Goal: Task Accomplishment & Management: Complete application form

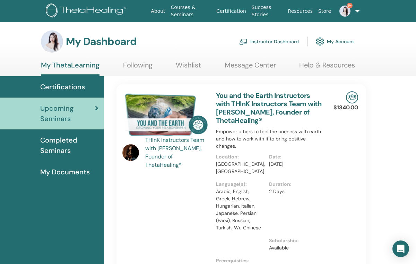
click at [260, 41] on link "Instructor Dashboard" at bounding box center [269, 41] width 60 height 15
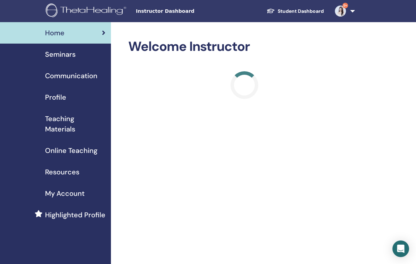
click at [59, 58] on span "Seminars" at bounding box center [60, 54] width 31 height 10
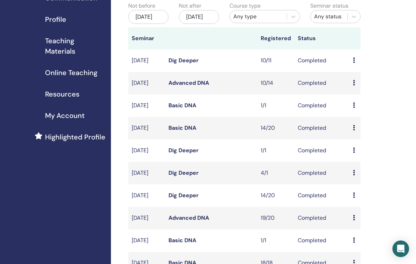
scroll to position [227, 0]
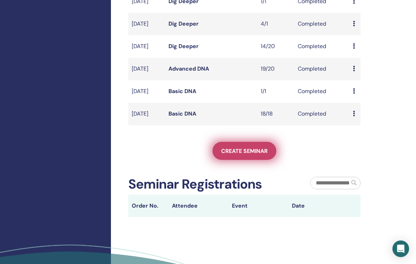
click at [237, 155] on span "Create seminar" at bounding box center [244, 151] width 46 height 7
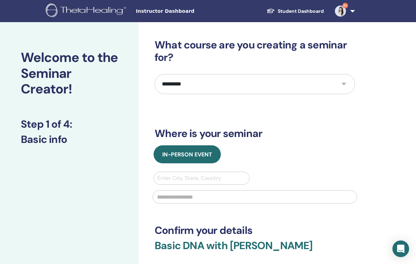
select select "**"
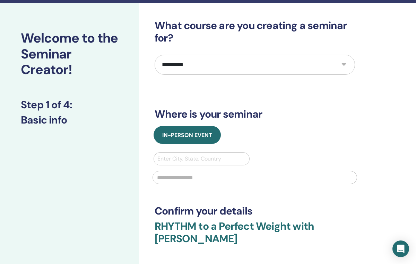
scroll to position [21, 0]
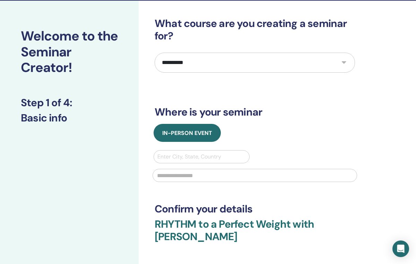
click at [189, 154] on div "Enter City, State, Country" at bounding box center [201, 157] width 88 height 8
type input "**********"
click at [200, 157] on input "**********" at bounding box center [179, 157] width 45 height 8
click at [197, 157] on input "**********" at bounding box center [179, 157] width 45 height 8
click at [162, 154] on div "Enter City, State, Country" at bounding box center [201, 157] width 88 height 8
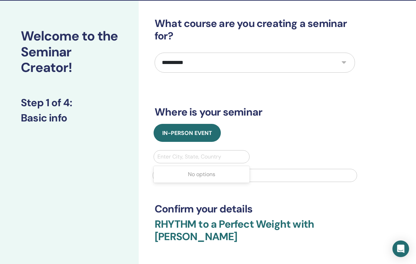
click at [177, 157] on div "Enter City, State, Country" at bounding box center [201, 157] width 88 height 8
click at [188, 158] on div "Enter City, State, Country" at bounding box center [201, 157] width 88 height 8
click at [184, 153] on div "Enter City, State, Country" at bounding box center [201, 157] width 88 height 8
click at [170, 155] on div "Enter City, State, Country" at bounding box center [201, 157] width 88 height 8
type input "**********"
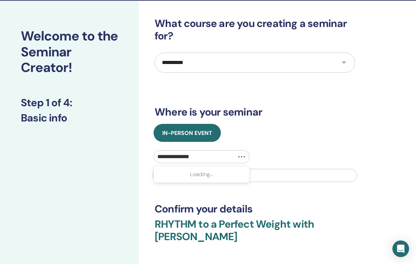
click at [195, 156] on input "**********" at bounding box center [179, 157] width 44 height 8
click at [225, 155] on div at bounding box center [201, 157] width 88 height 10
click at [159, 157] on input "text" at bounding box center [157, 157] width 1 height 8
click at [177, 158] on div "Enter City, State, Country" at bounding box center [201, 157] width 88 height 8
click at [177, 157] on div "Enter City, State, Country" at bounding box center [201, 157] width 88 height 8
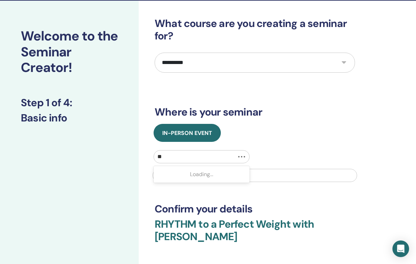
type input "*"
click at [199, 156] on input "**********" at bounding box center [179, 157] width 44 height 8
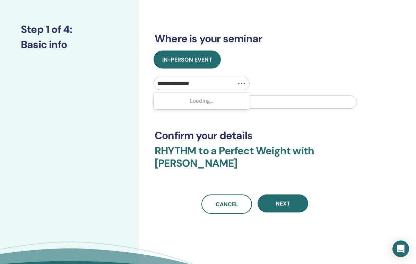
scroll to position [95, 0]
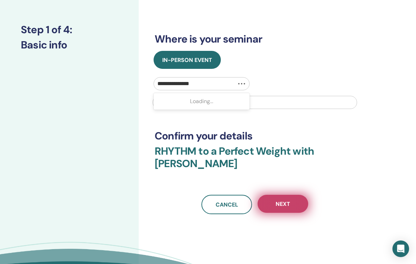
type input "**********"
click at [266, 195] on button "Next" at bounding box center [283, 204] width 51 height 18
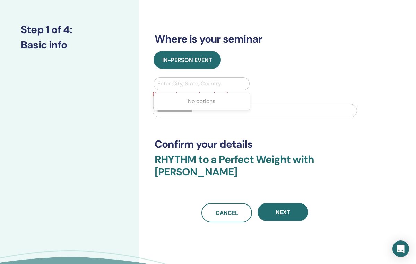
click at [219, 85] on div "Enter City, State, Country" at bounding box center [201, 84] width 88 height 8
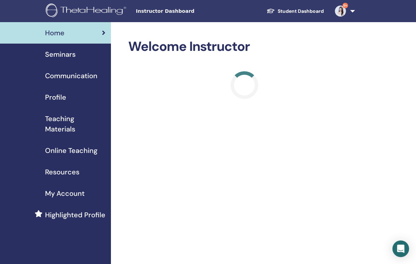
click at [71, 47] on link "Seminars" at bounding box center [55, 54] width 111 height 21
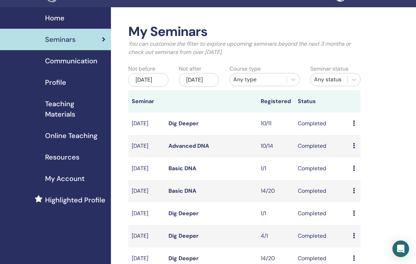
scroll to position [271, 0]
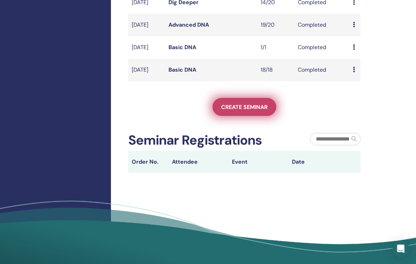
click at [241, 111] on span "Create seminar" at bounding box center [244, 107] width 46 height 7
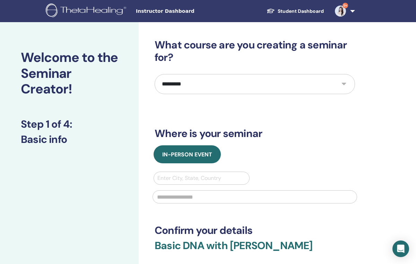
select select "**"
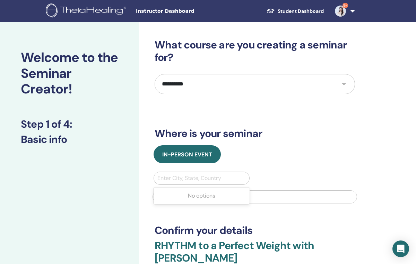
click at [186, 179] on div "Enter City, State, Country" at bounding box center [201, 178] width 88 height 8
click at [184, 179] on div "Enter City, State, Country" at bounding box center [201, 178] width 88 height 8
type input "**********"
click at [200, 178] on input "**********" at bounding box center [179, 178] width 44 height 8
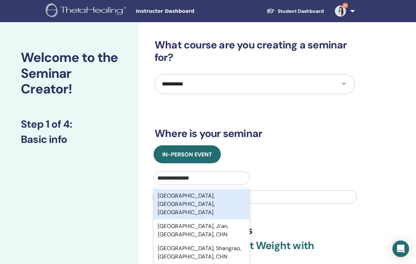
click at [200, 196] on div "[GEOGRAPHIC_DATA], [GEOGRAPHIC_DATA], [GEOGRAPHIC_DATA]" at bounding box center [202, 204] width 96 height 31
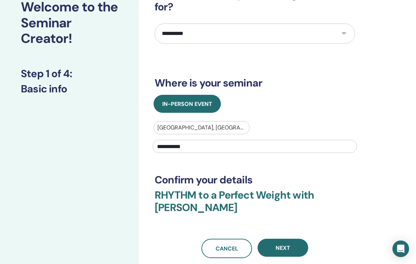
scroll to position [50, 0]
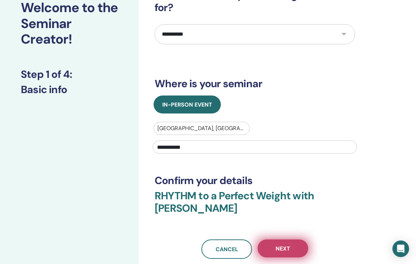
type input "**********"
click at [285, 245] on span "Next" at bounding box center [283, 248] width 15 height 7
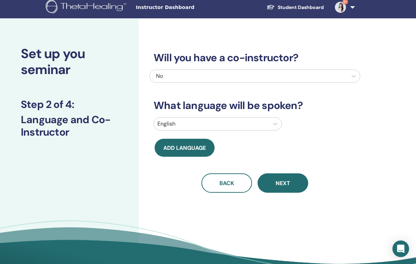
scroll to position [0, 0]
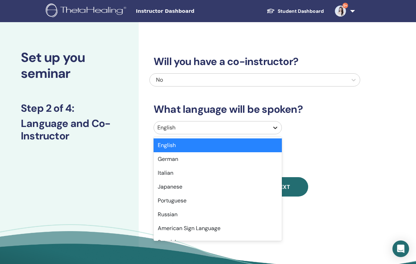
click at [274, 127] on icon at bounding box center [275, 128] width 4 height 2
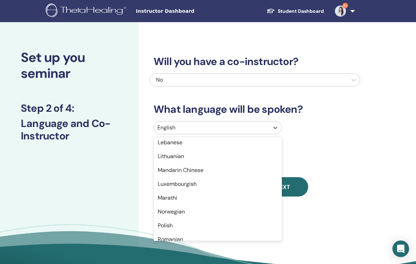
scroll to position [390, 0]
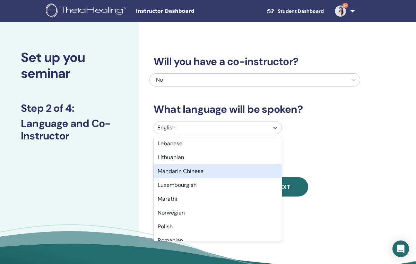
click at [197, 172] on div "Mandarin Chinese" at bounding box center [218, 172] width 128 height 14
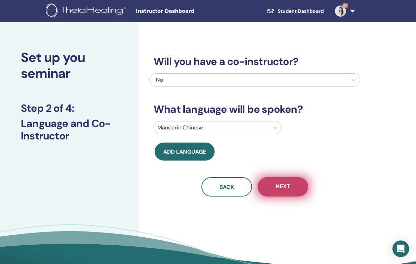
click at [287, 185] on span "Next" at bounding box center [283, 187] width 15 height 9
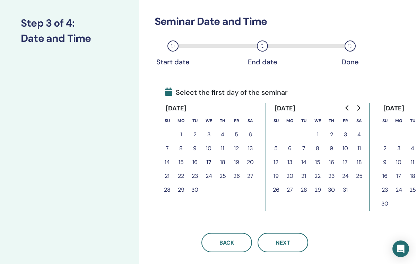
scroll to position [85, 0]
click at [209, 162] on button "17" at bounding box center [209, 163] width 14 height 14
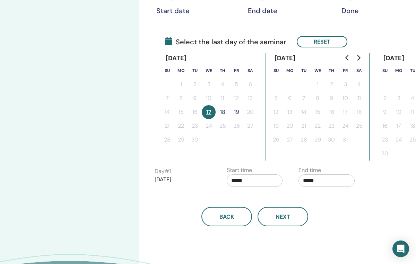
scroll to position [138, 0]
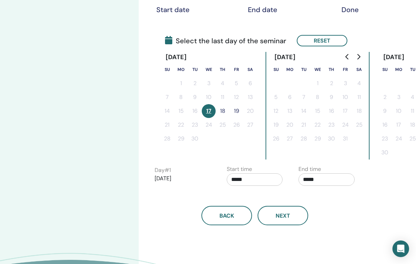
click at [223, 111] on button "18" at bounding box center [223, 111] width 14 height 14
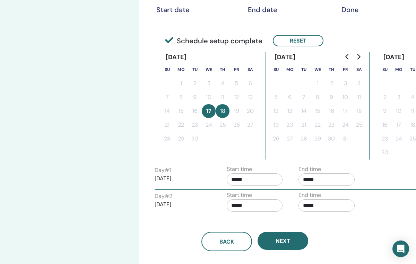
click at [208, 111] on button "17" at bounding box center [209, 111] width 14 height 14
click at [224, 112] on button "18" at bounding box center [223, 111] width 14 height 14
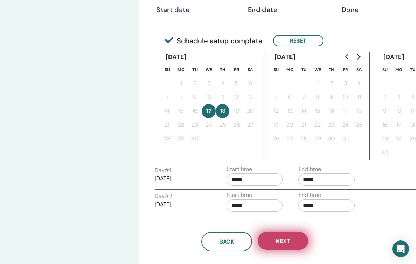
click at [274, 240] on button "Next" at bounding box center [283, 241] width 51 height 18
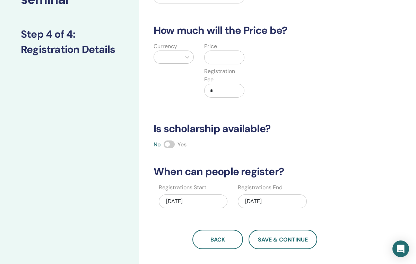
scroll to position [74, 0]
click at [186, 60] on icon at bounding box center [187, 57] width 7 height 7
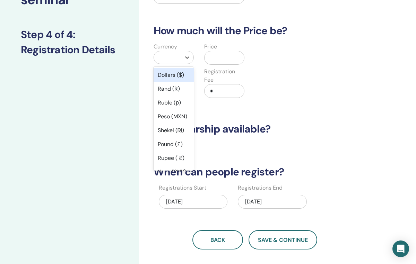
click at [175, 69] on div "Dollars ($)" at bounding box center [174, 75] width 40 height 14
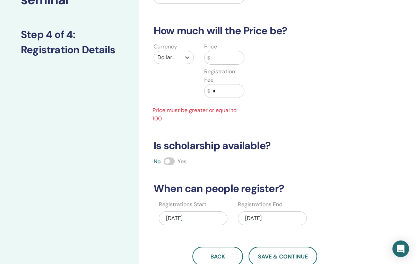
click at [220, 60] on input "text" at bounding box center [227, 57] width 34 height 13
type input "*"
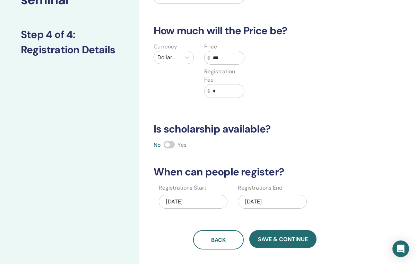
type input "***"
click at [231, 89] on input "*" at bounding box center [227, 91] width 34 height 13
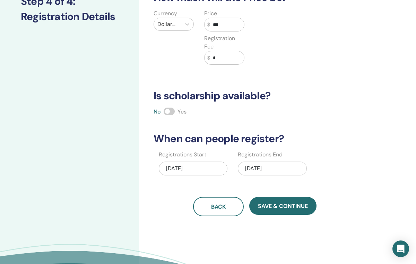
scroll to position [116, 0]
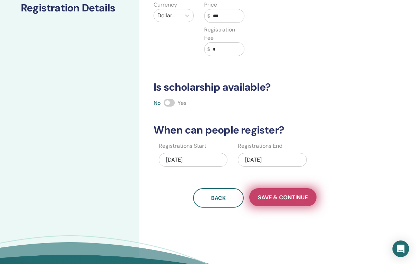
click at [269, 200] on span "Save & Continue" at bounding box center [283, 197] width 50 height 7
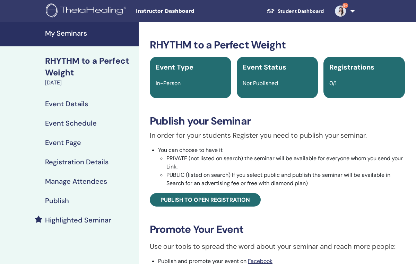
scroll to position [43, 0]
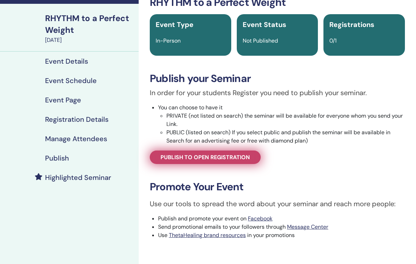
click at [233, 155] on span "Publish to open registration" at bounding box center [204, 157] width 89 height 7
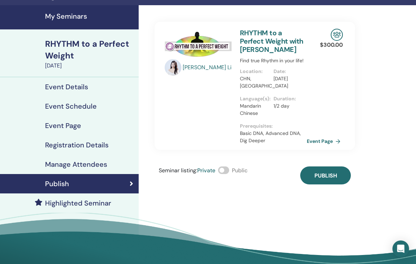
scroll to position [15, 0]
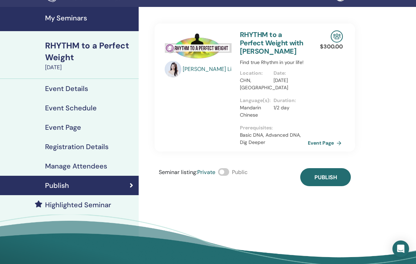
click at [323, 138] on link "Event Page" at bounding box center [326, 143] width 36 height 10
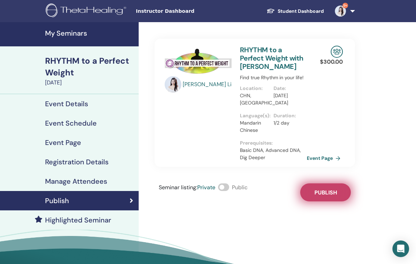
scroll to position [0, 0]
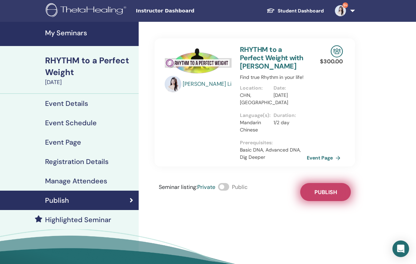
click at [323, 189] on span "Publish" at bounding box center [325, 192] width 23 height 7
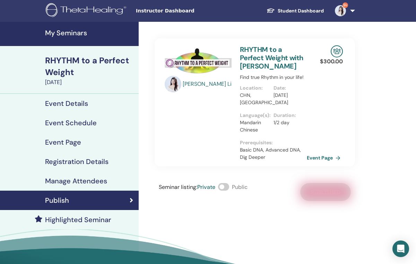
click at [260, 57] on link "RHYTHM to a Perfect Weight with Yao Li" at bounding box center [271, 58] width 63 height 26
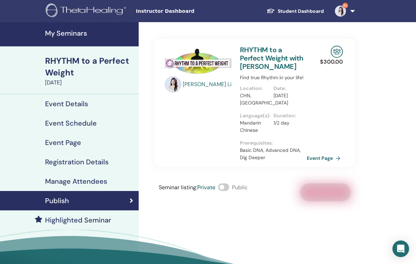
click at [258, 52] on link "RHYTHM to a Perfect Weight with Yao Li" at bounding box center [271, 58] width 63 height 26
click at [254, 53] on link "RHYTHM to a Perfect Weight with Yao Li" at bounding box center [271, 58] width 63 height 26
click at [322, 153] on link "Event Page" at bounding box center [326, 158] width 36 height 10
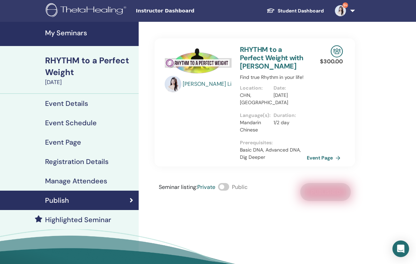
click at [92, 67] on div "RHYTHM to a Perfect Weight" at bounding box center [89, 67] width 89 height 24
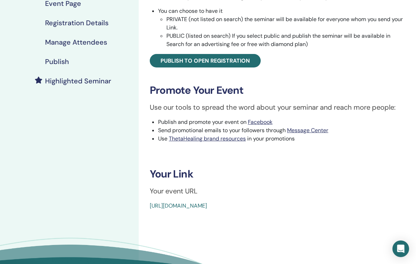
scroll to position [190, 0]
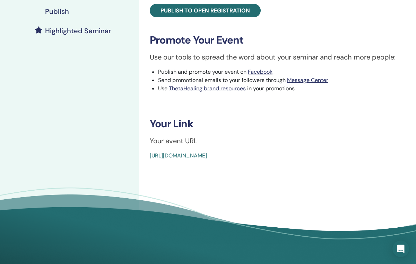
drag, startPoint x: 147, startPoint y: 156, endPoint x: 307, endPoint y: 160, distance: 160.5
click at [307, 160] on div "RHYTHM to a Perfect Weight Event Type In-Person Event Status Not Published Regi…" at bounding box center [277, 45] width 277 height 425
